Goal: Task Accomplishment & Management: Manage account settings

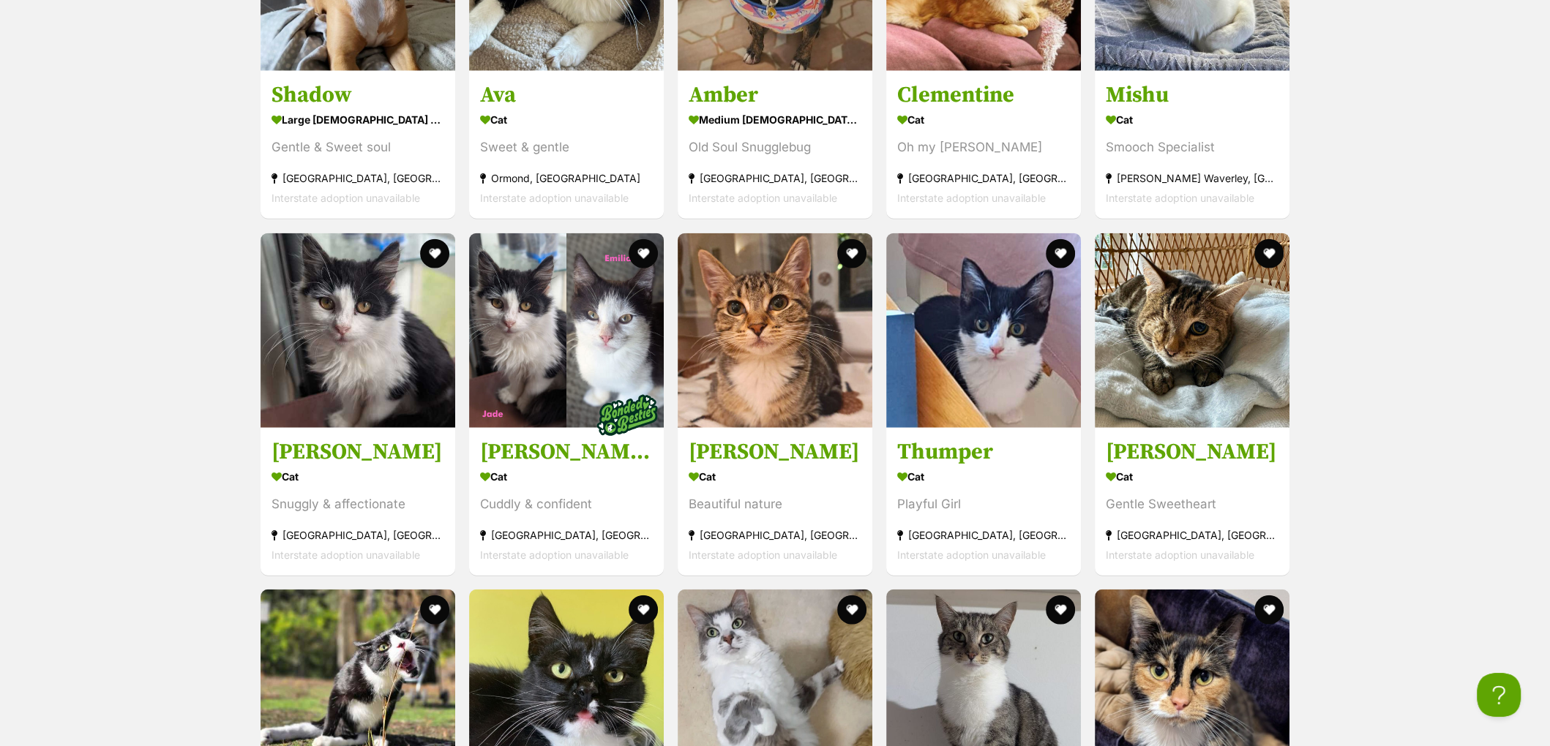
scroll to position [4345, 0]
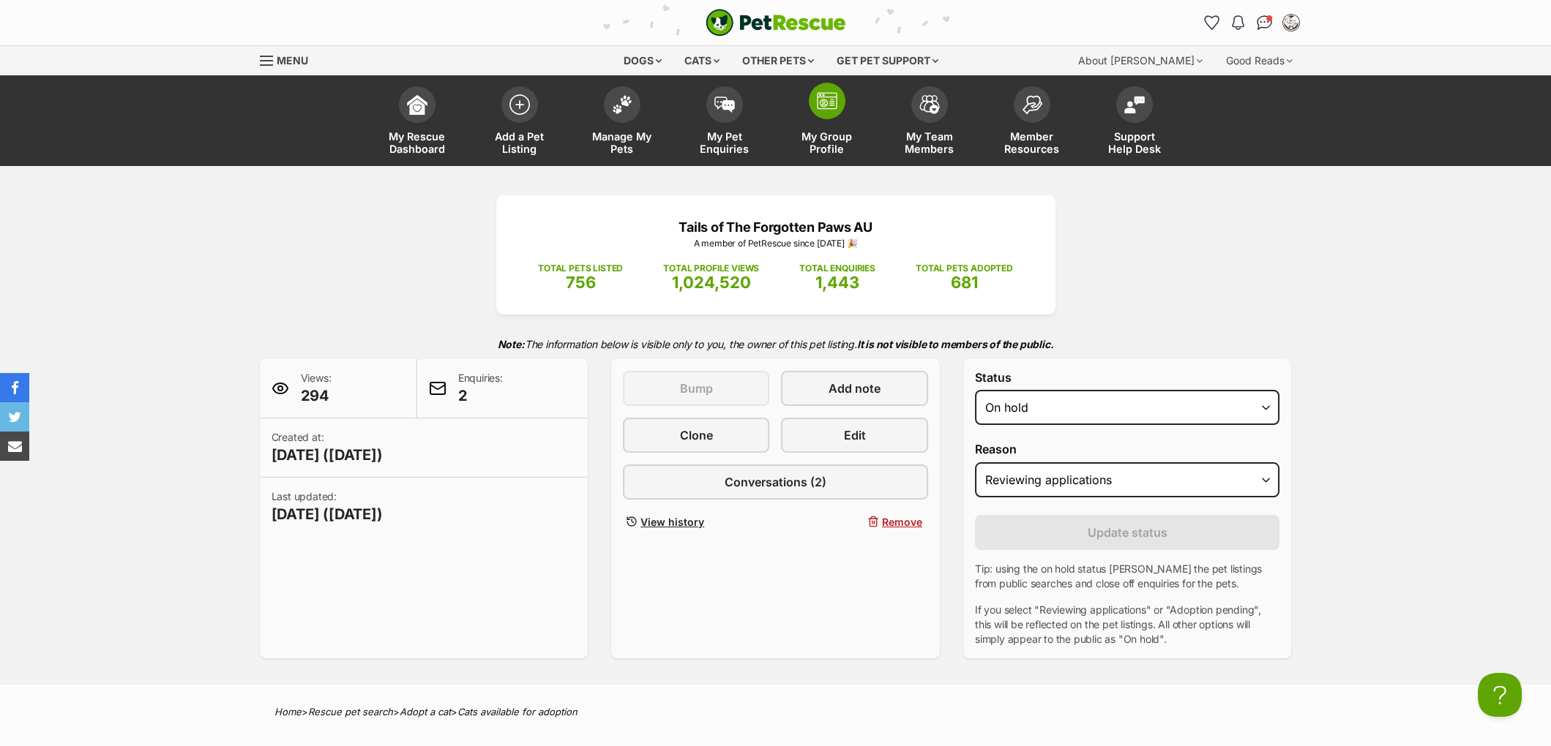
click at [825, 100] on img at bounding box center [827, 101] width 20 height 18
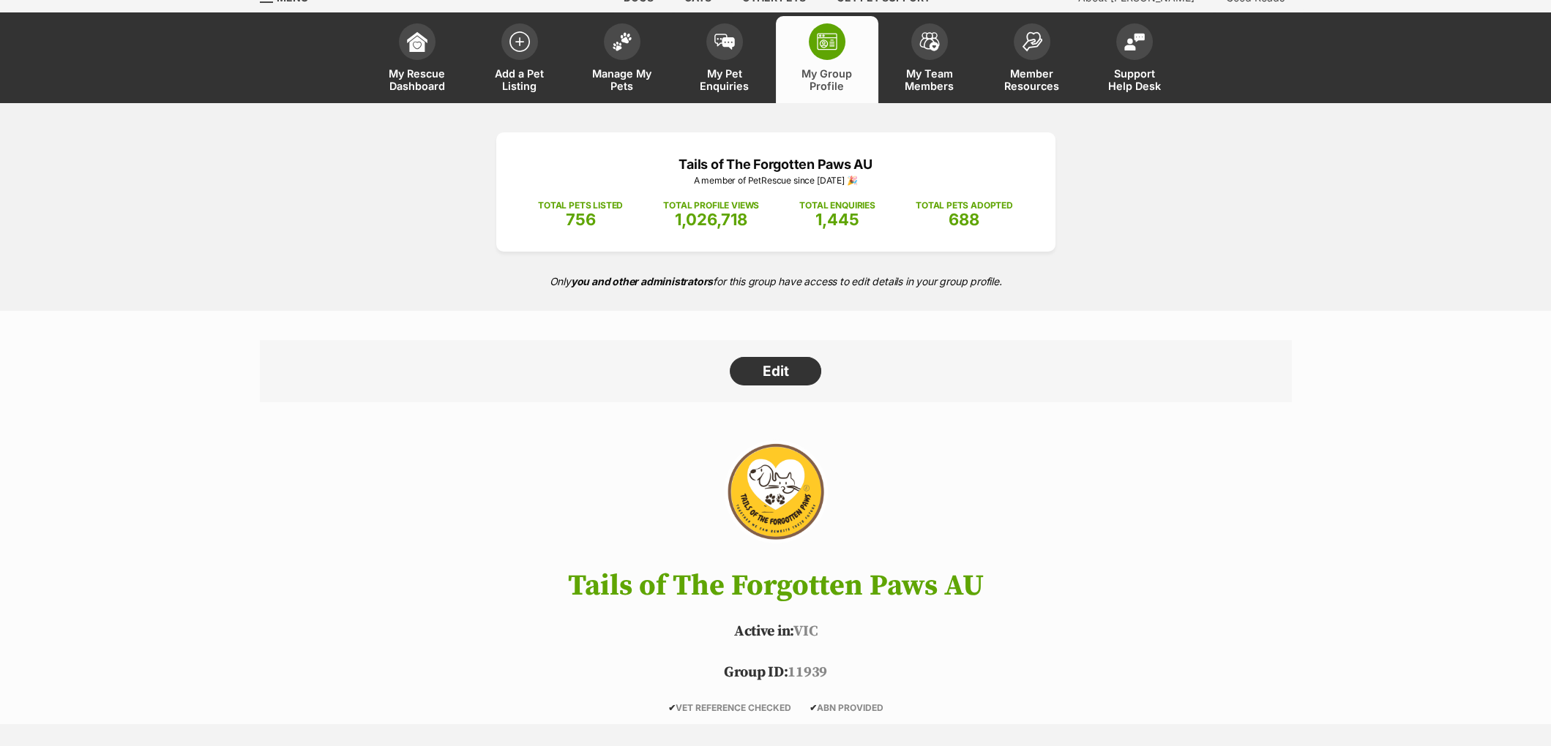
scroll to position [64, 0]
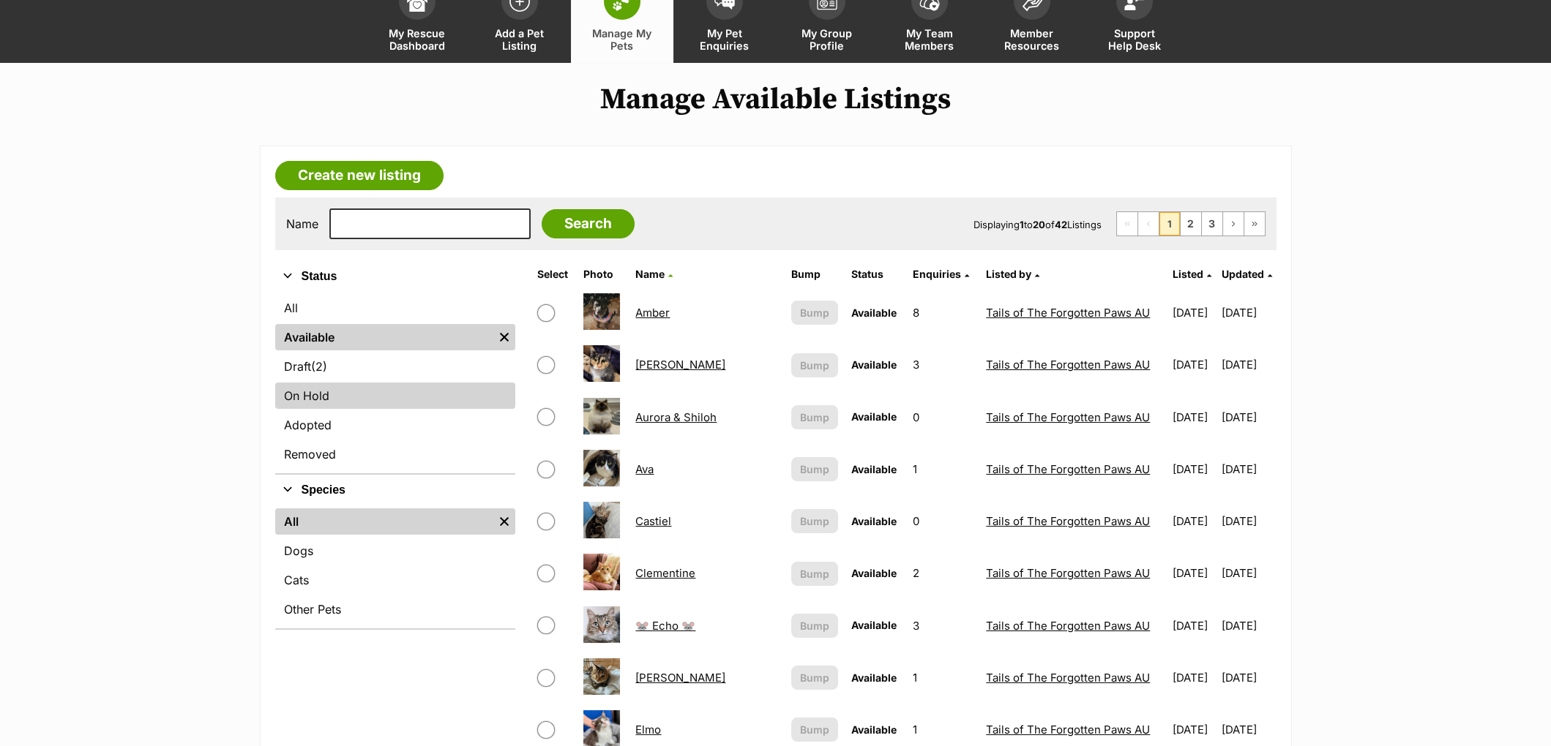
click at [307, 387] on link "On Hold" at bounding box center [395, 396] width 240 height 26
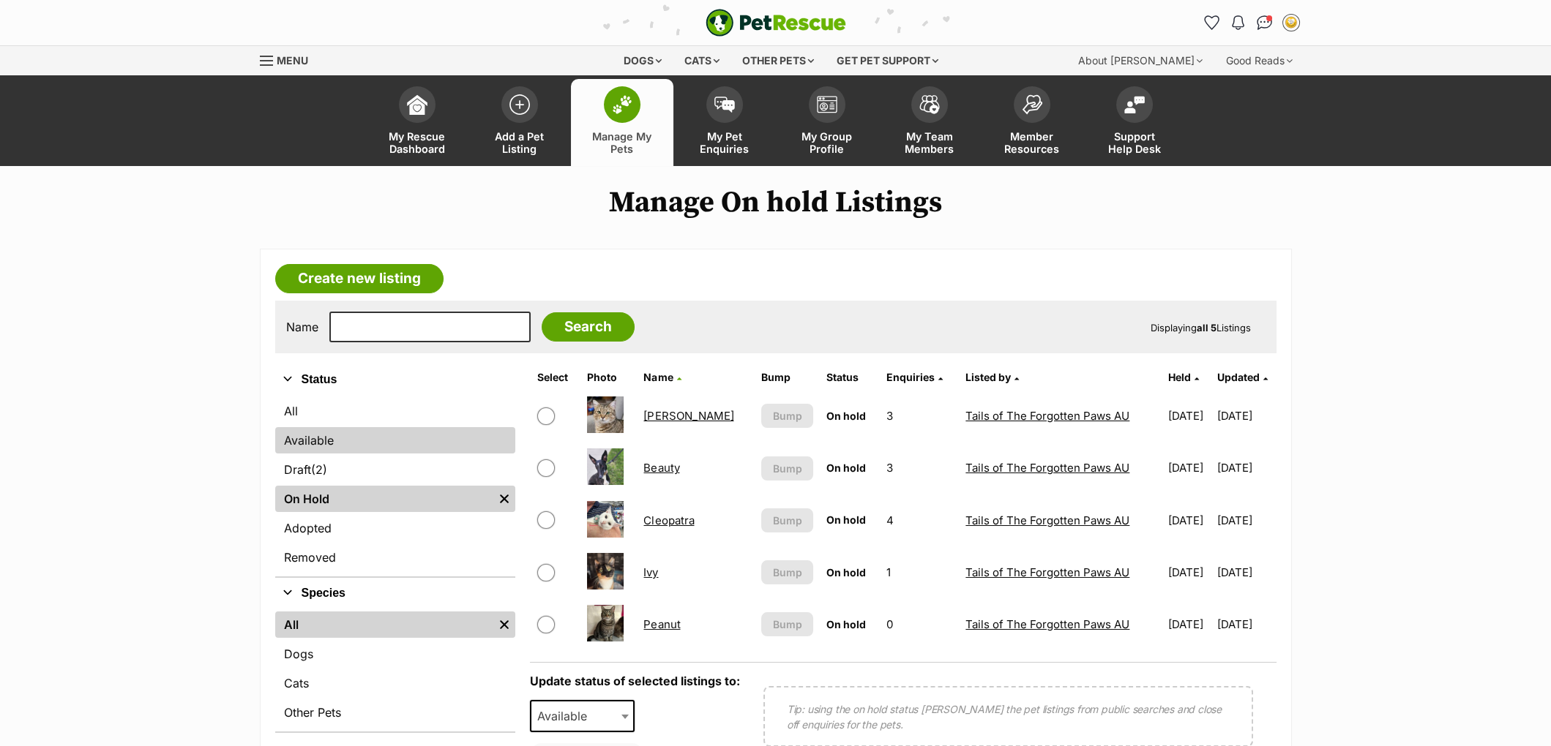
click at [336, 433] on link "Available" at bounding box center [395, 440] width 240 height 26
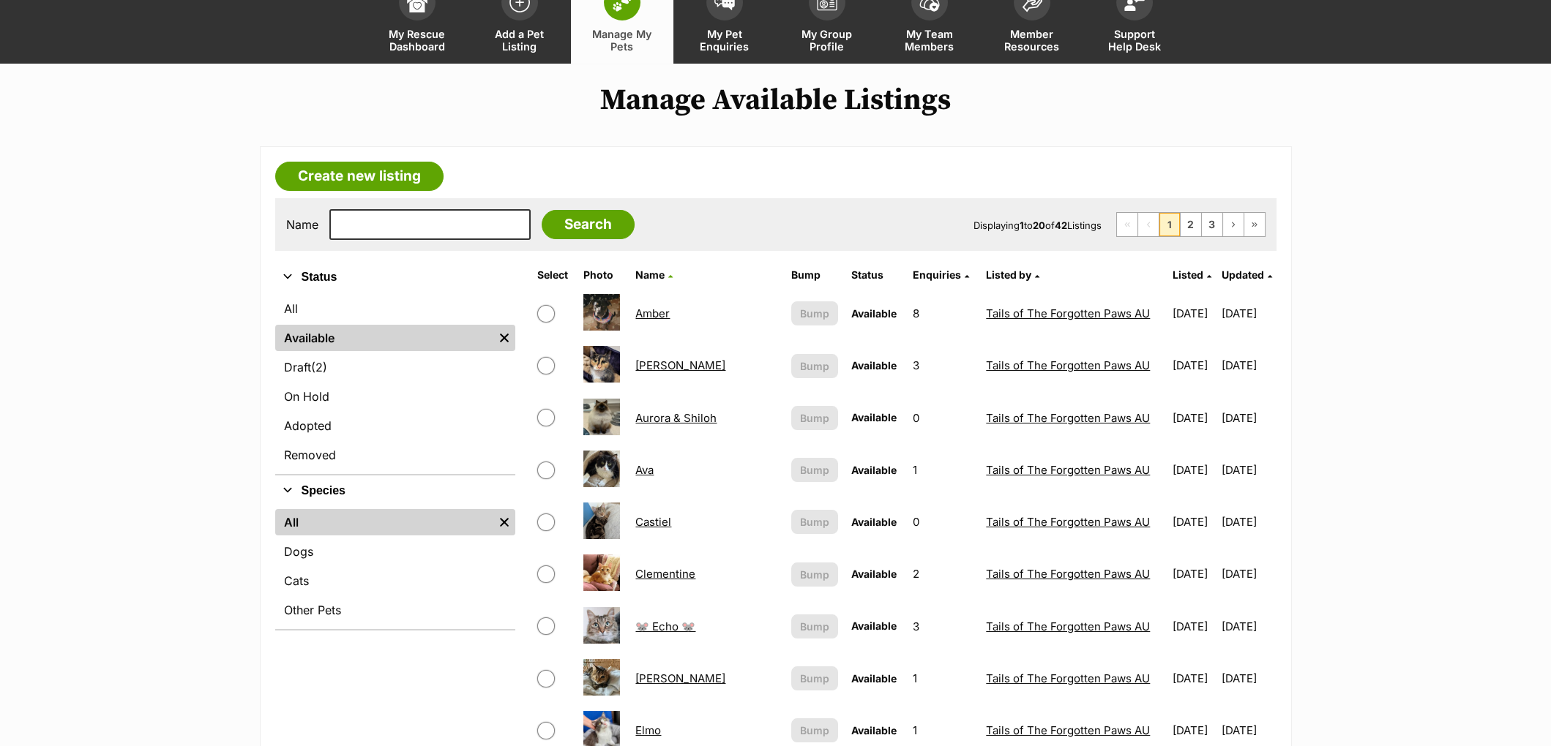
scroll to position [103, 0]
click at [1241, 271] on span "Updated" at bounding box center [1242, 274] width 42 height 12
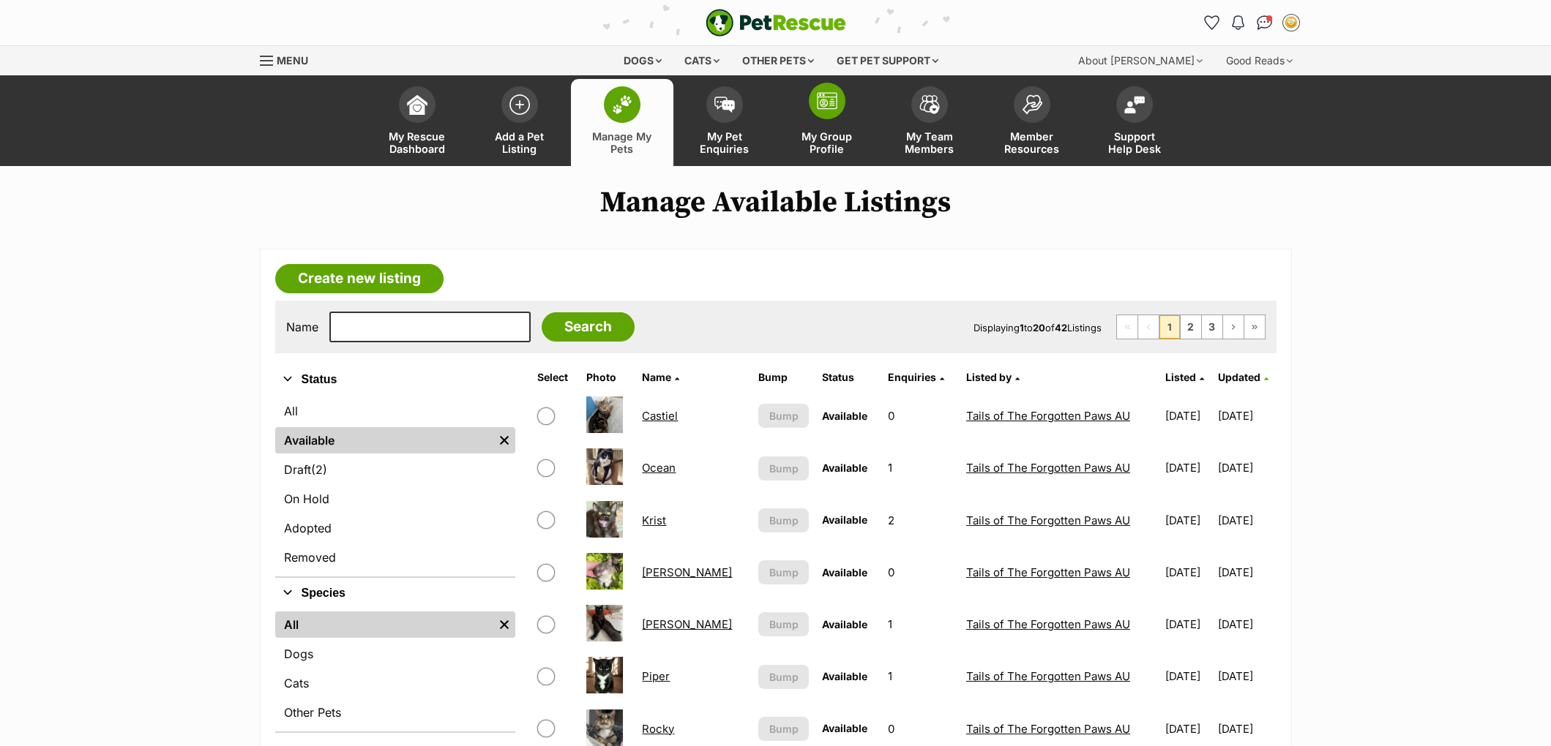
click at [823, 108] on img at bounding box center [827, 101] width 20 height 18
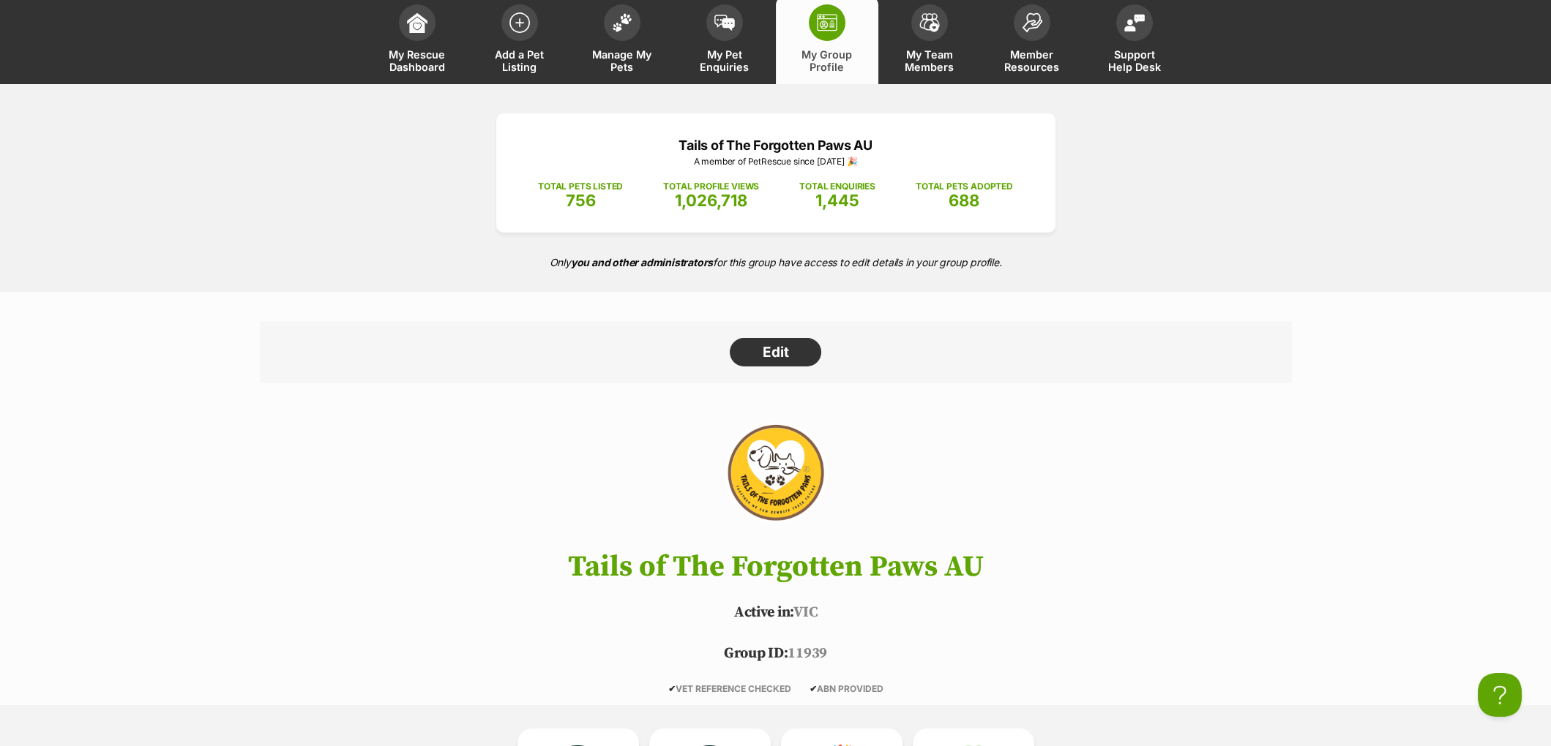
scroll to position [119, 0]
